Goal: Book appointment/travel/reservation

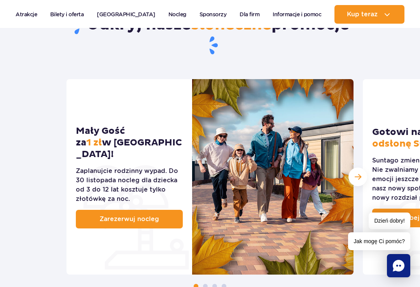
click at [91, 167] on div "Zaplanujcie rodzinny wypad. Do 30 listopada nocleg dla dziecka od 3 do 12 lat k…" at bounding box center [129, 185] width 107 height 37
click at [163, 210] on link "Zarezerwuj nocleg" at bounding box center [129, 219] width 107 height 19
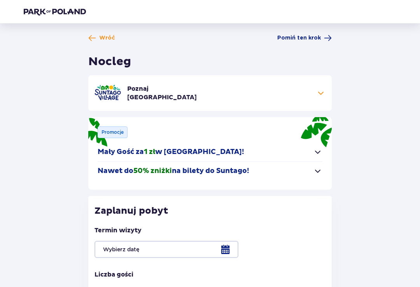
click at [317, 148] on span "button" at bounding box center [317, 152] width 9 height 9
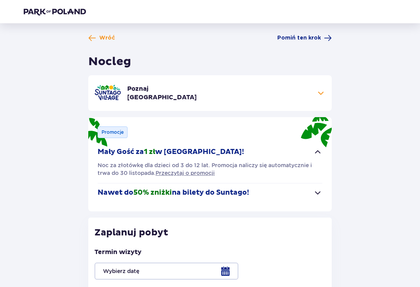
click at [313, 149] on span "button" at bounding box center [317, 152] width 9 height 9
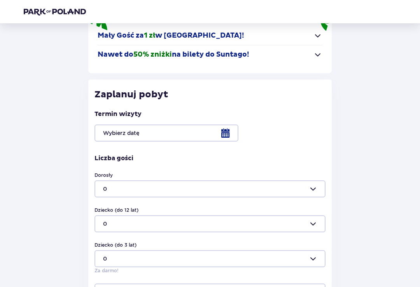
click at [232, 129] on div at bounding box center [209, 133] width 231 height 17
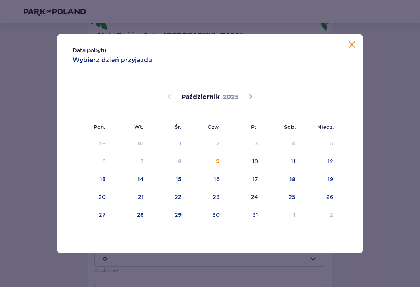
click at [250, 99] on span "Następny miesiąc" at bounding box center [249, 96] width 9 height 9
click at [259, 98] on div "Listopad 2025" at bounding box center [209, 105] width 257 height 57
click at [253, 101] on span "Następny miesiąc" at bounding box center [249, 96] width 9 height 9
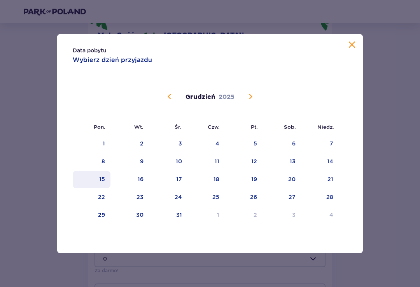
click at [104, 181] on div "15" at bounding box center [92, 179] width 38 height 17
click at [386, 68] on div "Data pobytu Wybierz dzień przyjazdu Pon. Wt. Śr. Czw. Pt. Sob. Niedz. Listopad …" at bounding box center [210, 143] width 420 height 287
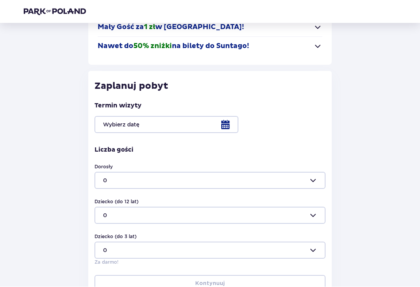
click at [230, 124] on div at bounding box center [209, 125] width 231 height 17
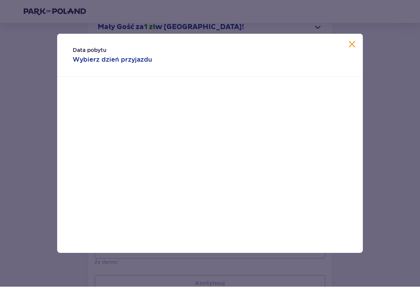
scroll to position [125, 0]
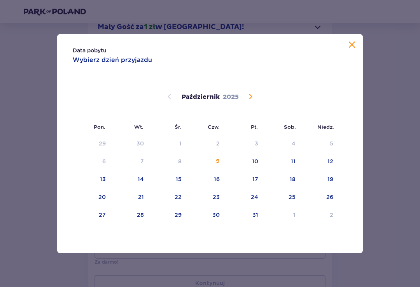
click at [258, 100] on div "Październik 2025" at bounding box center [209, 97] width 257 height 9
click at [254, 101] on span "Następny miesiąc" at bounding box center [249, 96] width 9 height 9
click at [248, 99] on span "Następny miesiąc" at bounding box center [249, 96] width 9 height 9
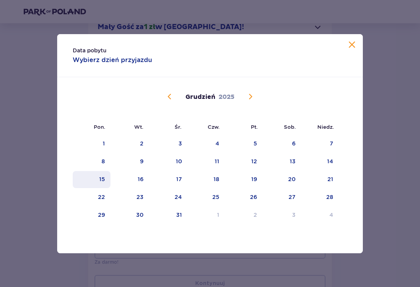
click at [94, 188] on div "15" at bounding box center [92, 179] width 38 height 17
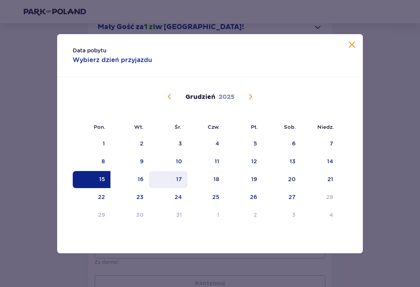
click at [182, 179] on div "17" at bounding box center [168, 179] width 38 height 17
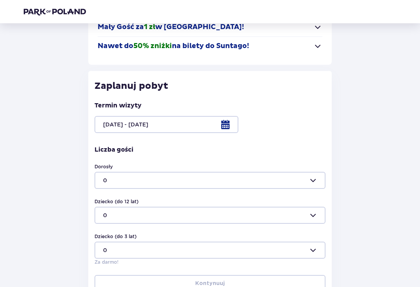
click at [215, 119] on div at bounding box center [209, 124] width 231 height 17
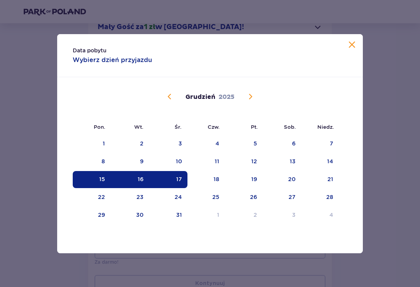
click at [226, 124] on li "Pt." at bounding box center [244, 126] width 38 height 17
click at [142, 183] on div "16" at bounding box center [141, 180] width 6 height 8
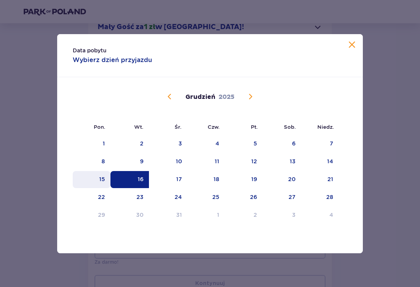
click at [102, 183] on div "15" at bounding box center [102, 180] width 6 height 8
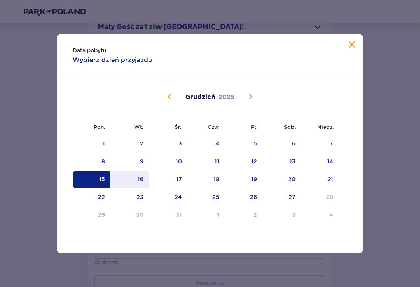
click at [136, 186] on div "16" at bounding box center [129, 179] width 38 height 17
type input "15.12.25 - 16.12.25"
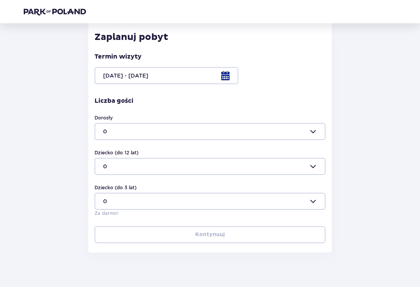
click at [307, 131] on div at bounding box center [209, 132] width 231 height 17
click at [229, 198] on span "5" at bounding box center [209, 203] width 229 height 16
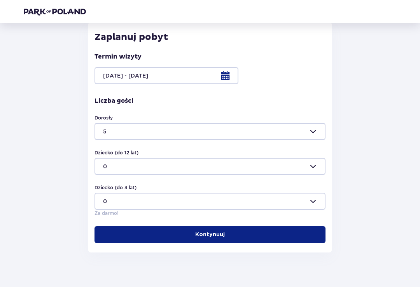
click at [267, 126] on div at bounding box center [209, 131] width 231 height 17
click at [216, 184] on div "3" at bounding box center [210, 184] width 214 height 8
click at [235, 171] on div at bounding box center [209, 166] width 231 height 17
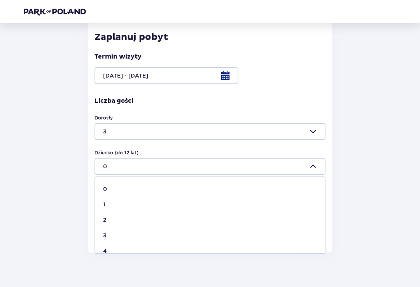
click at [367, 128] on div "Wróć Pomiń ten krok Nocleg Poznaj Suntago Village Do 50% zniżki na bilety do pa…" at bounding box center [209, 56] width 385 height 393
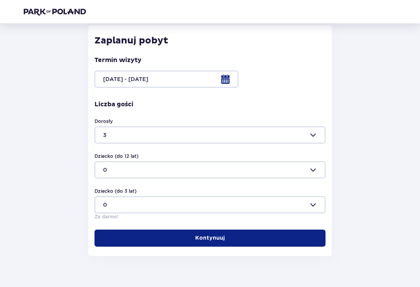
scroll to position [174, 0]
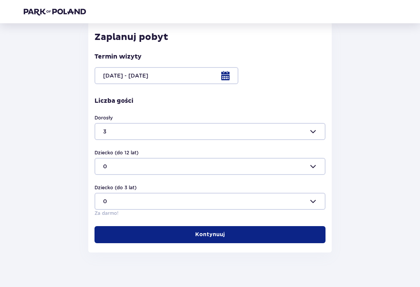
click at [315, 132] on div at bounding box center [209, 131] width 231 height 17
click at [374, 139] on div "Wróć Pomiń ten krok Nocleg Poznaj Suntago Village Do 50% zniżki na bilety do pa…" at bounding box center [209, 56] width 385 height 393
click at [315, 163] on div at bounding box center [209, 166] width 231 height 17
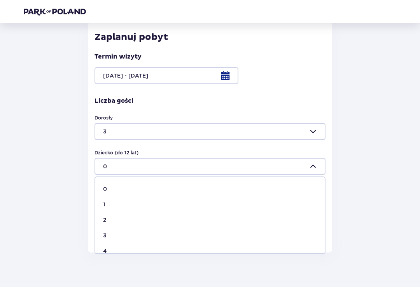
click at [318, 159] on div at bounding box center [209, 166] width 231 height 17
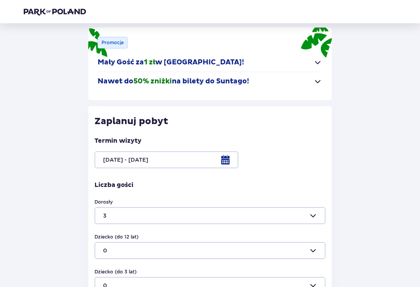
scroll to position [0, 0]
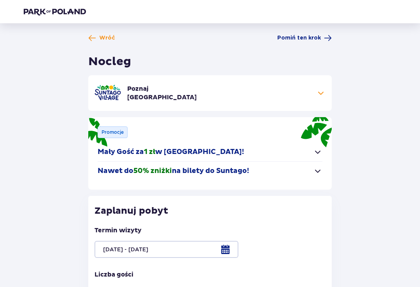
click at [321, 153] on span "button" at bounding box center [317, 152] width 9 height 9
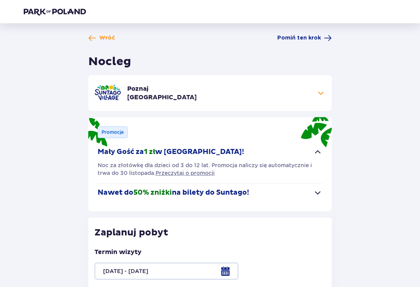
click at [327, 154] on div "Promocje Mały Gość za 1 zł w Suntago Village! Noc za złotówkę dla dzieci od 3 d…" at bounding box center [209, 164] width 243 height 94
click at [322, 148] on span "button" at bounding box center [317, 152] width 9 height 9
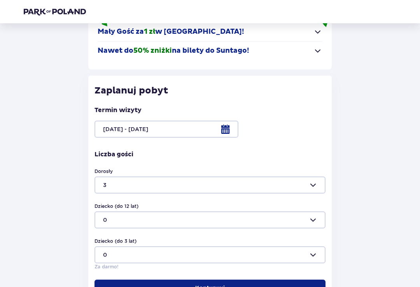
scroll to position [115, 0]
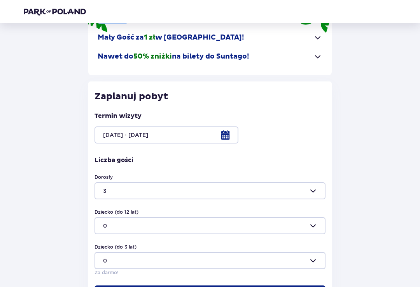
click at [317, 191] on div at bounding box center [209, 191] width 231 height 17
click at [353, 126] on div "Wróć Pomiń ten krok Nocleg Poznaj Suntago Village Do 50% zniżki na bilety do pa…" at bounding box center [209, 116] width 385 height 393
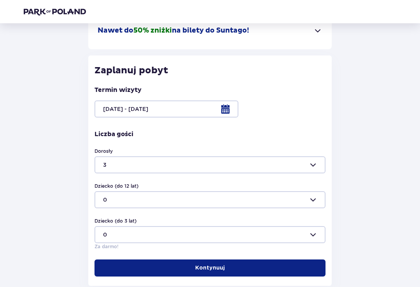
click at [270, 169] on div at bounding box center [209, 165] width 231 height 17
click at [279, 154] on div "Dorosły 3" at bounding box center [209, 161] width 231 height 26
click at [276, 164] on div at bounding box center [209, 165] width 231 height 17
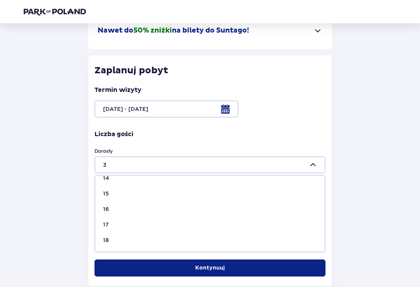
click at [111, 239] on div "18" at bounding box center [210, 241] width 214 height 8
type input "18"
click at [284, 266] on button "Kontynuuj" at bounding box center [209, 268] width 231 height 17
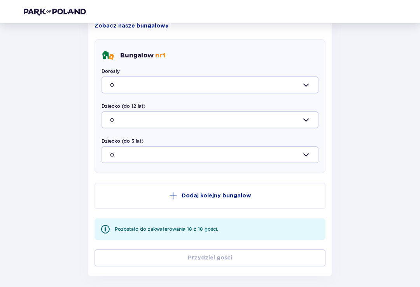
scroll to position [468, 0]
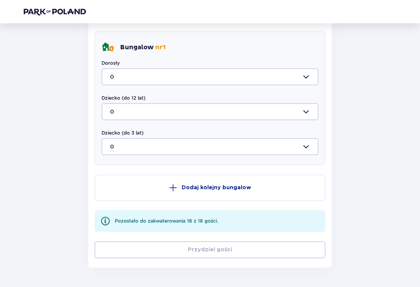
click at [307, 80] on div at bounding box center [209, 77] width 217 height 17
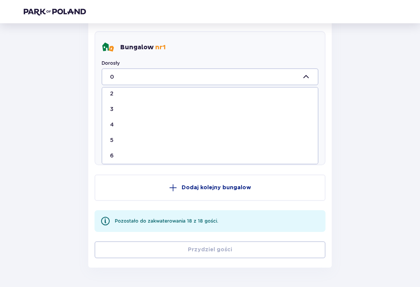
scroll to position [38, 0]
click at [239, 138] on div "5" at bounding box center [210, 139] width 200 height 8
type input "5"
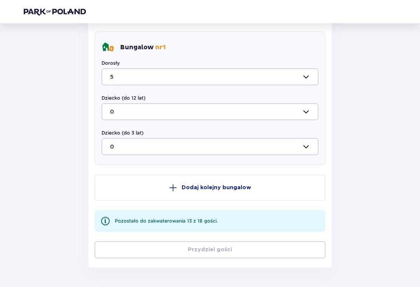
click at [284, 192] on button "Dodaj kolejny bungalow" at bounding box center [209, 188] width 231 height 26
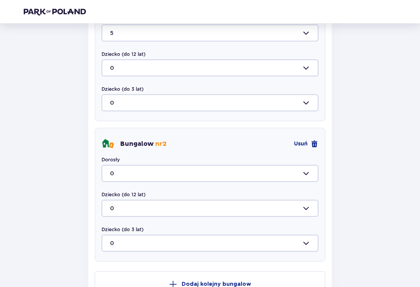
click at [292, 178] on div at bounding box center [209, 173] width 217 height 17
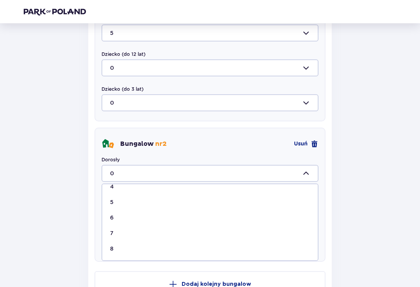
scroll to position [71, 0]
click at [193, 254] on span "8" at bounding box center [209, 249] width 215 height 16
type input "8"
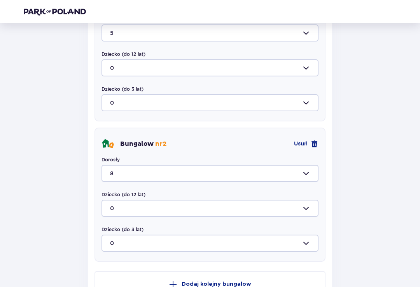
click at [198, 245] on div at bounding box center [209, 243] width 217 height 17
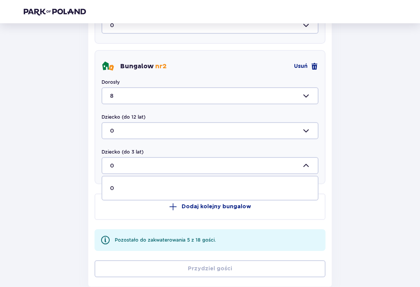
scroll to position [592, 0]
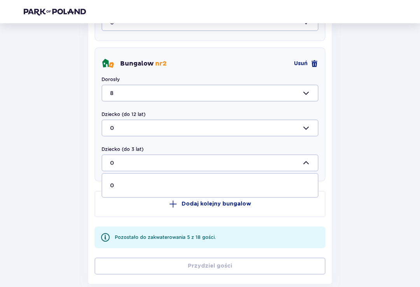
click at [241, 206] on p "Dodaj kolejny bungalow" at bounding box center [216, 204] width 70 height 8
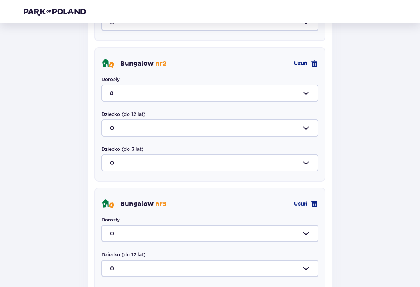
click at [242, 231] on div at bounding box center [209, 233] width 217 height 17
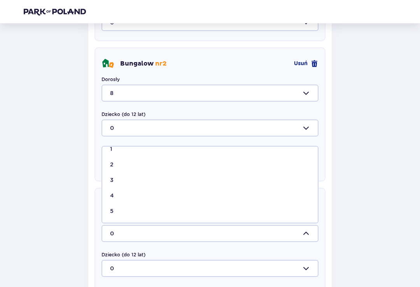
scroll to position [25, 0]
click at [127, 215] on div "5" at bounding box center [210, 211] width 200 height 8
type input "5"
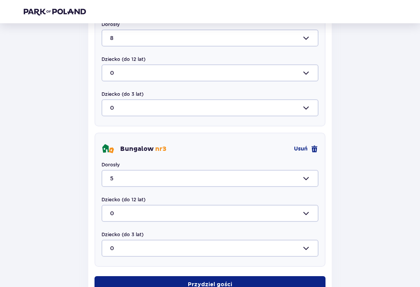
scroll to position [698, 0]
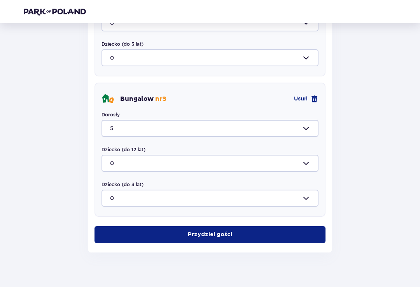
click at [312, 234] on button "Przydziel gości" at bounding box center [209, 234] width 231 height 17
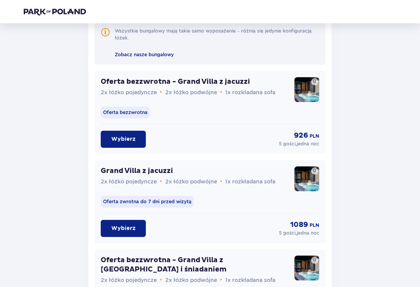
scroll to position [927, 0]
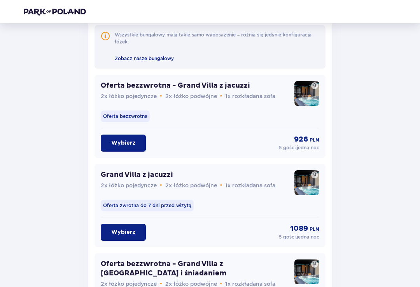
click at [230, 99] on p "2x łóżko pojedyncze • 2x łóżko podwójne • 1x rozkładana sofa" at bounding box center [188, 96] width 174 height 9
click at [185, 91] on div "Oferta bezzwrotna - Grand Villa z jacuzzi 2x łóżko pojedyncze • 2x łóżko podwój…" at bounding box center [195, 90] width 189 height 19
click at [310, 93] on img at bounding box center [306, 93] width 25 height 25
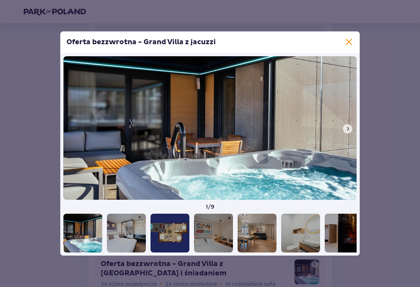
click at [350, 134] on button at bounding box center [347, 128] width 9 height 9
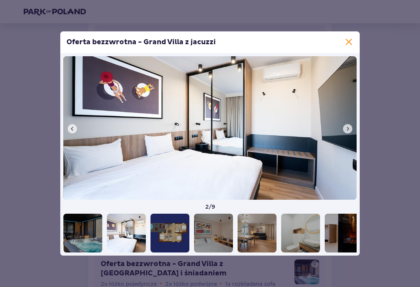
click at [355, 138] on img at bounding box center [209, 128] width 293 height 144
click at [349, 129] on img at bounding box center [209, 128] width 293 height 144
click at [350, 133] on button at bounding box center [347, 128] width 9 height 9
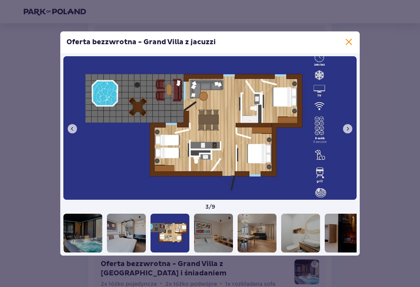
click at [354, 134] on img at bounding box center [209, 128] width 293 height 144
click at [355, 134] on img at bounding box center [209, 128] width 293 height 144
click at [347, 132] on span at bounding box center [347, 129] width 6 height 6
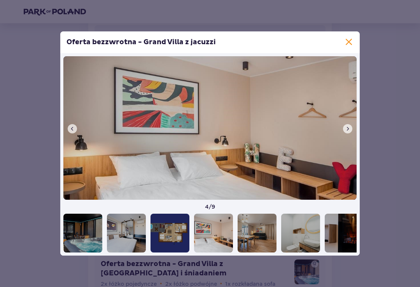
click at [355, 132] on img at bounding box center [209, 128] width 293 height 144
click at [355, 136] on img at bounding box center [209, 128] width 293 height 144
click at [349, 129] on img at bounding box center [209, 128] width 293 height 144
click at [353, 135] on img at bounding box center [209, 128] width 293 height 144
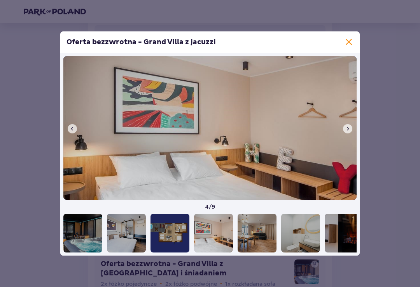
click at [353, 135] on img at bounding box center [209, 128] width 293 height 144
click at [349, 132] on span at bounding box center [347, 129] width 6 height 6
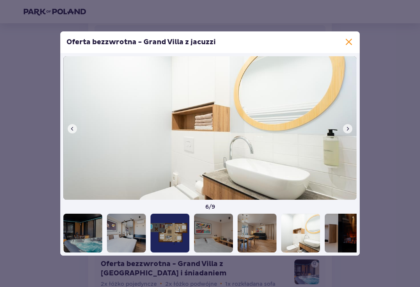
click at [348, 134] on button at bounding box center [347, 128] width 9 height 9
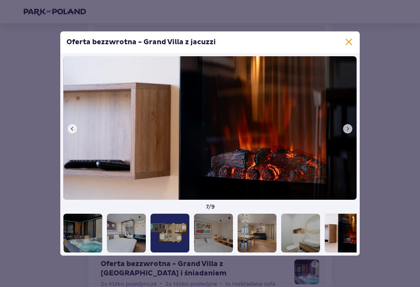
click at [351, 128] on img at bounding box center [209, 128] width 293 height 144
click at [352, 134] on button at bounding box center [347, 128] width 9 height 9
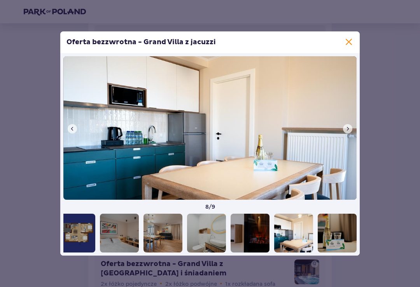
click at [347, 132] on span at bounding box center [347, 129] width 6 height 6
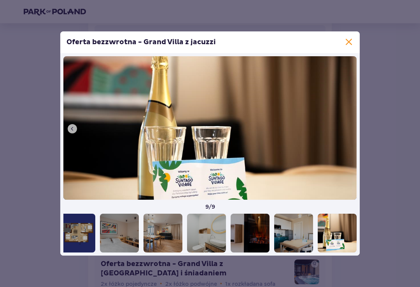
click at [346, 45] on span at bounding box center [348, 42] width 9 height 9
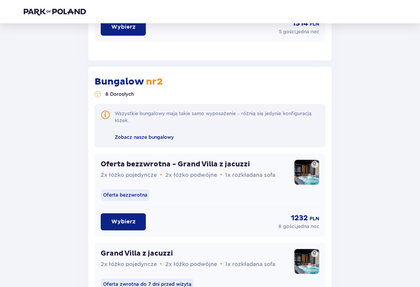
scroll to position [1320, 0]
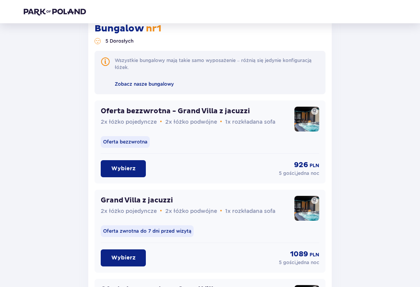
click at [130, 161] on button "Wybierz" at bounding box center [123, 169] width 45 height 17
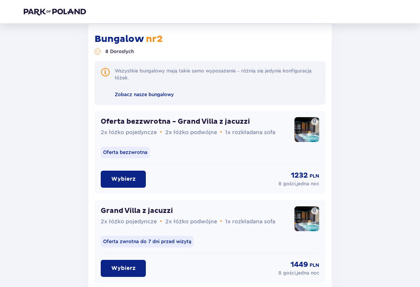
scroll to position [1372, 0]
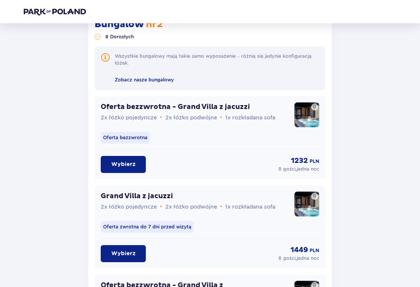
click at [131, 164] on p "Wybierz" at bounding box center [123, 165] width 24 height 8
click at [136, 168] on button "Wybierz" at bounding box center [123, 164] width 45 height 17
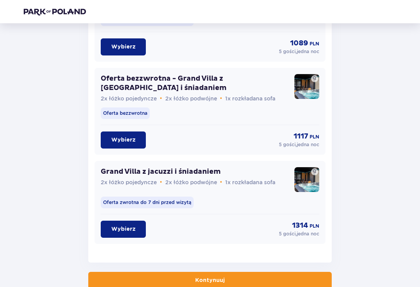
scroll to position [2083, 0]
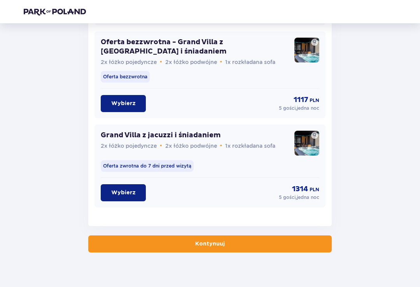
click at [310, 244] on button "Kontynuuj" at bounding box center [209, 244] width 243 height 17
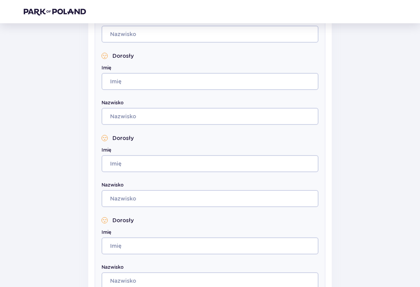
scroll to position [1697, 0]
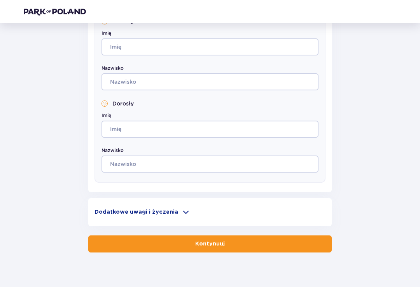
click at [188, 212] on div "Dodatkowe uwagi i życzenia" at bounding box center [209, 212] width 231 height 9
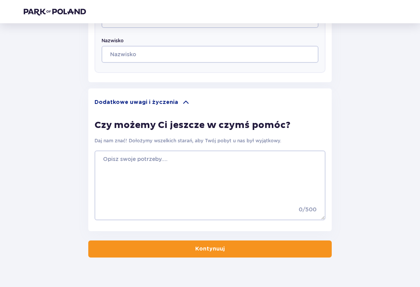
scroll to position [1812, 0]
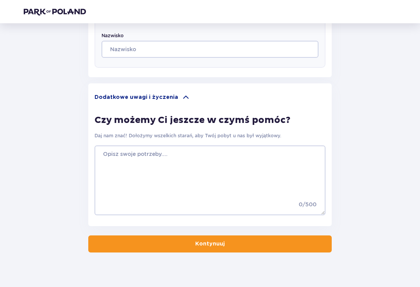
click at [179, 110] on div "Czy możemy Ci jeszcze w czymś pomóc? Daj nam znać! Dołożymy wszelkich starań, a…" at bounding box center [209, 159] width 231 height 115
click at [174, 101] on div "Dodatkowe uwagi i życzenia" at bounding box center [209, 97] width 231 height 9
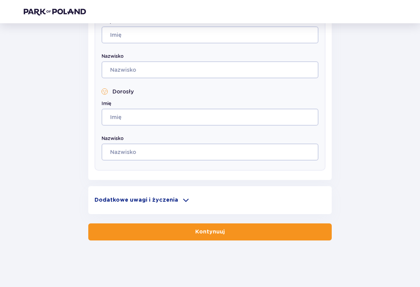
click at [173, 196] on div "Dodatkowe uwagi i życzenia" at bounding box center [209, 200] width 231 height 9
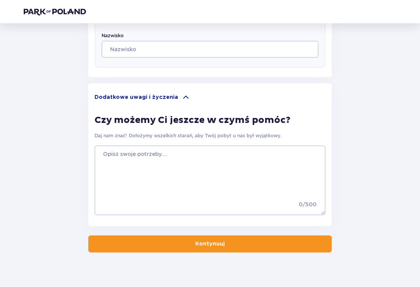
click at [242, 251] on button "Kontynuuj" at bounding box center [209, 244] width 243 height 17
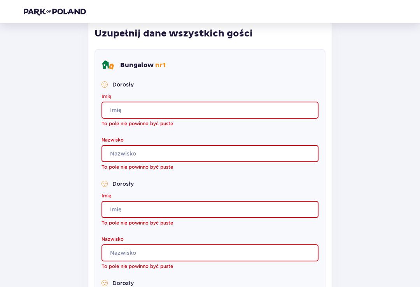
scroll to position [231, 0]
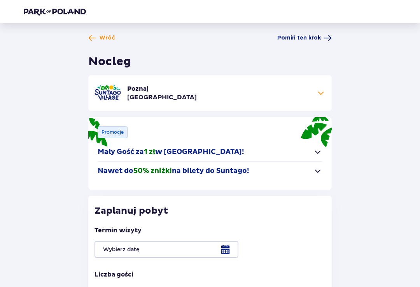
click at [322, 41] on span "Pomiń ten krok" at bounding box center [304, 38] width 54 height 8
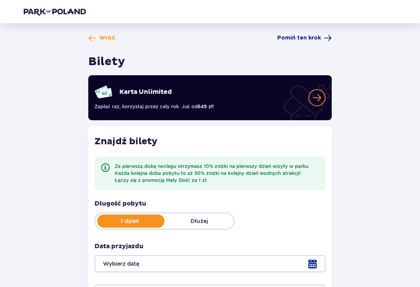
click at [319, 40] on span "Pomiń ten krok" at bounding box center [299, 38] width 44 height 8
